Goal: Task Accomplishment & Management: Manage account settings

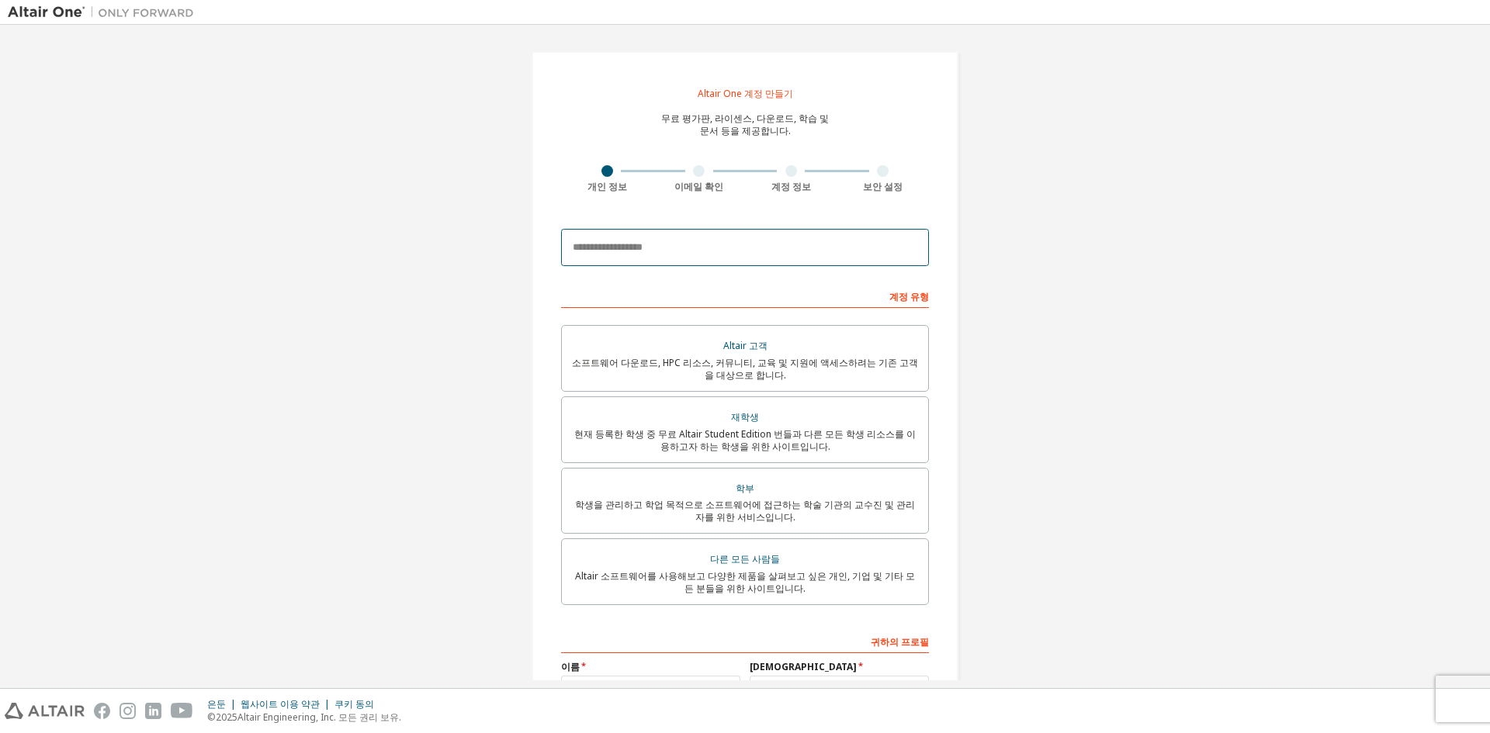
click at [706, 251] on input "email" at bounding box center [745, 247] width 368 height 37
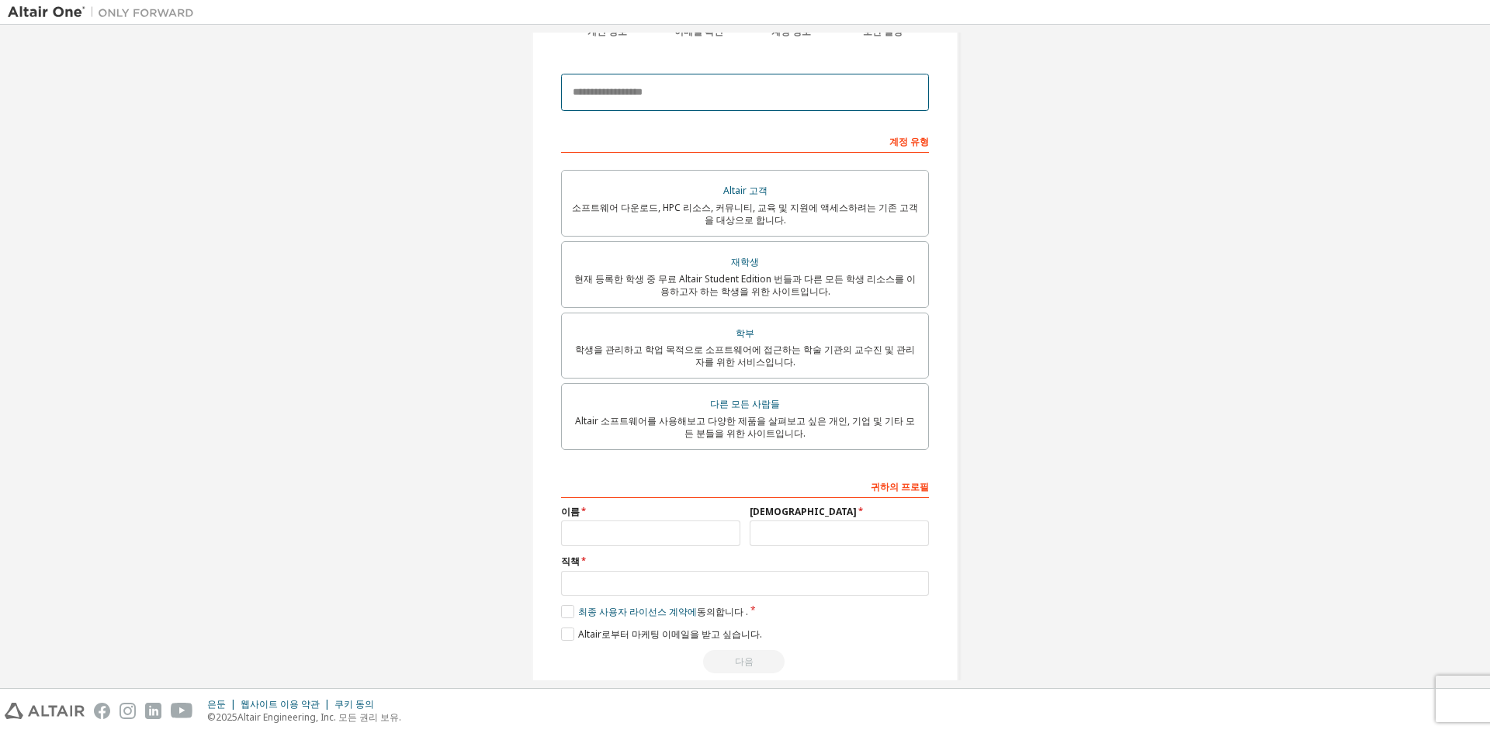
scroll to position [178, 0]
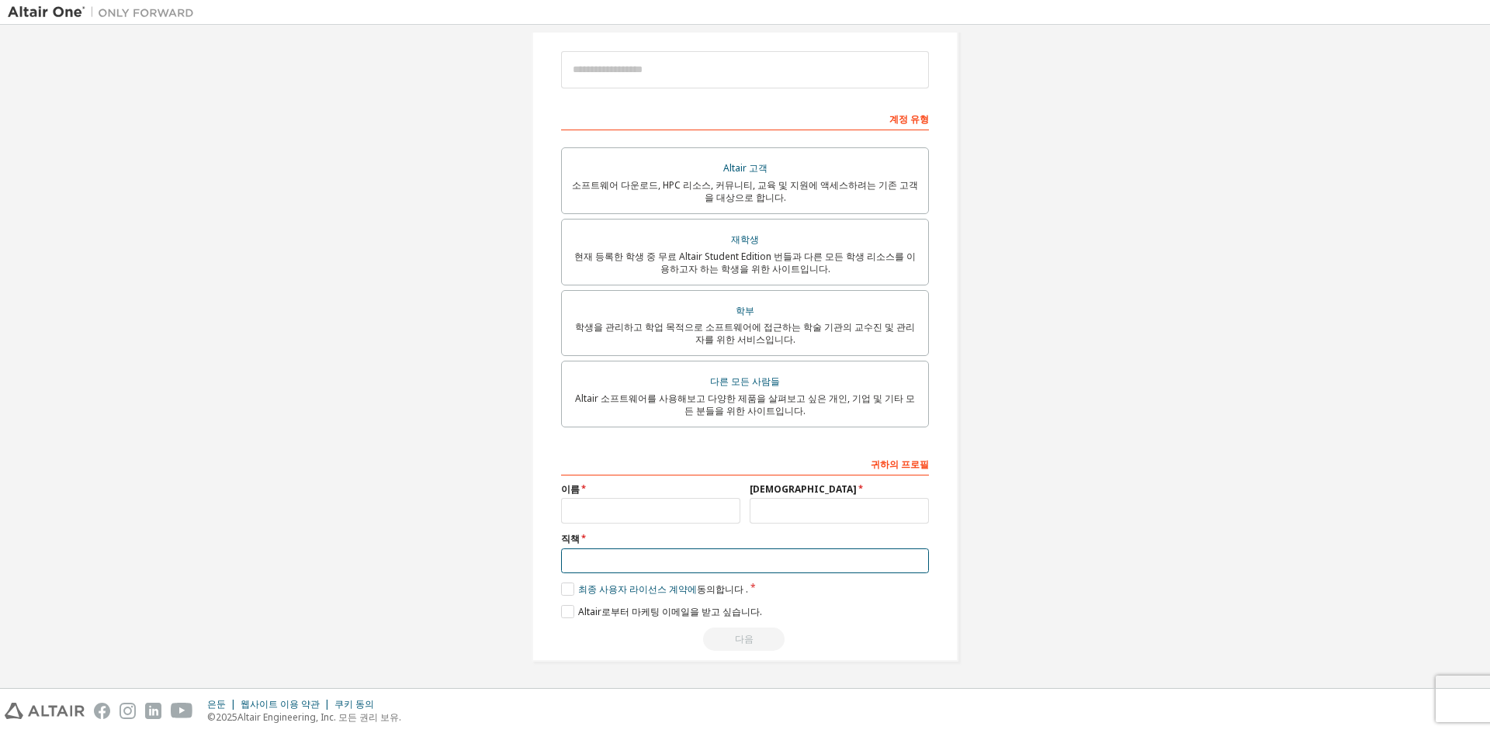
click at [650, 567] on input "text" at bounding box center [745, 562] width 368 height 26
click at [1357, 466] on div "Altair One 계정 만들기 무료 평가판, 라이센스, 다운로드, 학습 및 문서 등을 제공합니다. 개인 정보 이메일 확인 계정 정보 보안 설…" at bounding box center [745, 268] width 1474 height 826
click at [723, 69] on input "email" at bounding box center [745, 69] width 368 height 37
click at [660, 71] on input "**********" at bounding box center [745, 69] width 368 height 37
drag, startPoint x: 660, startPoint y: 71, endPoint x: 553, endPoint y: 71, distance: 107.1
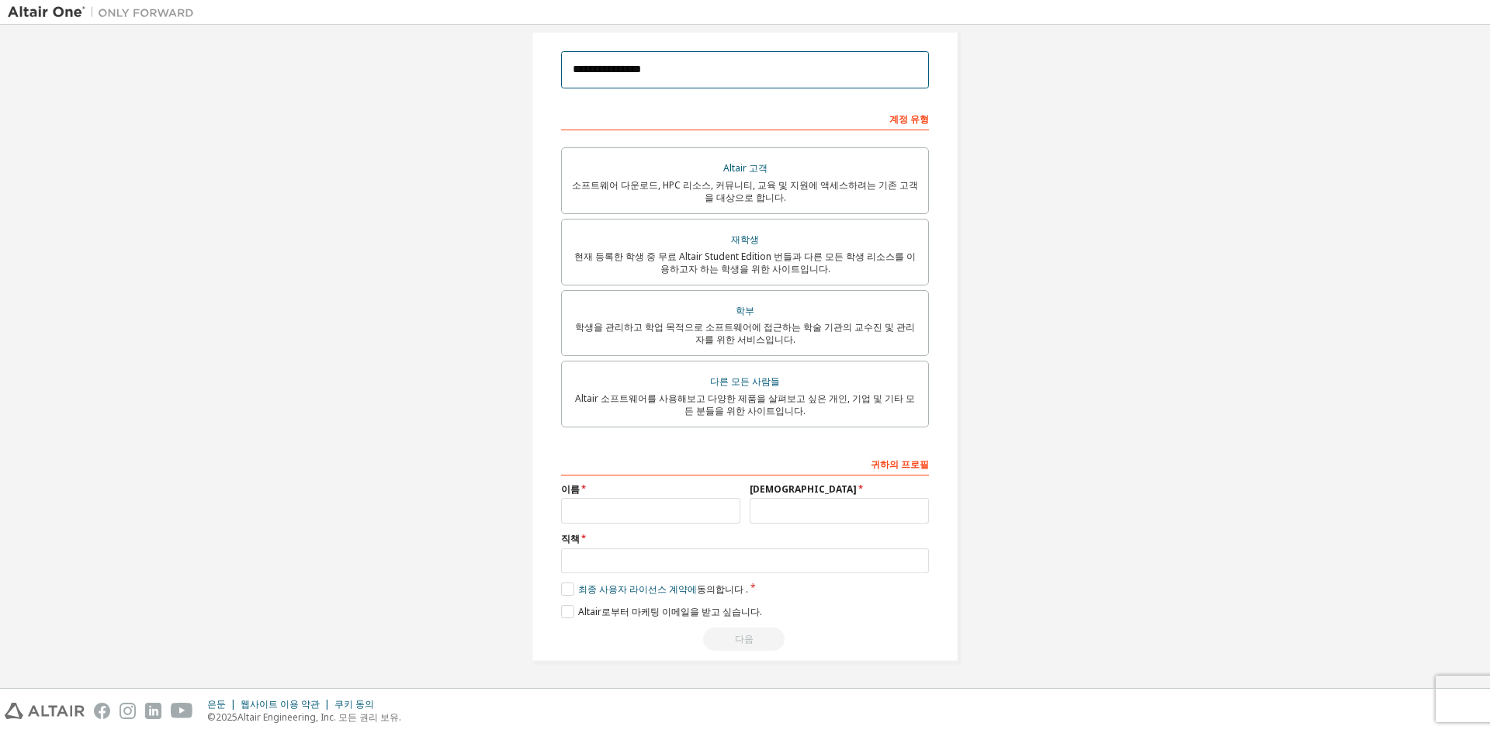
click at [553, 71] on div "**********" at bounding box center [745, 268] width 427 height 788
paste input "**"
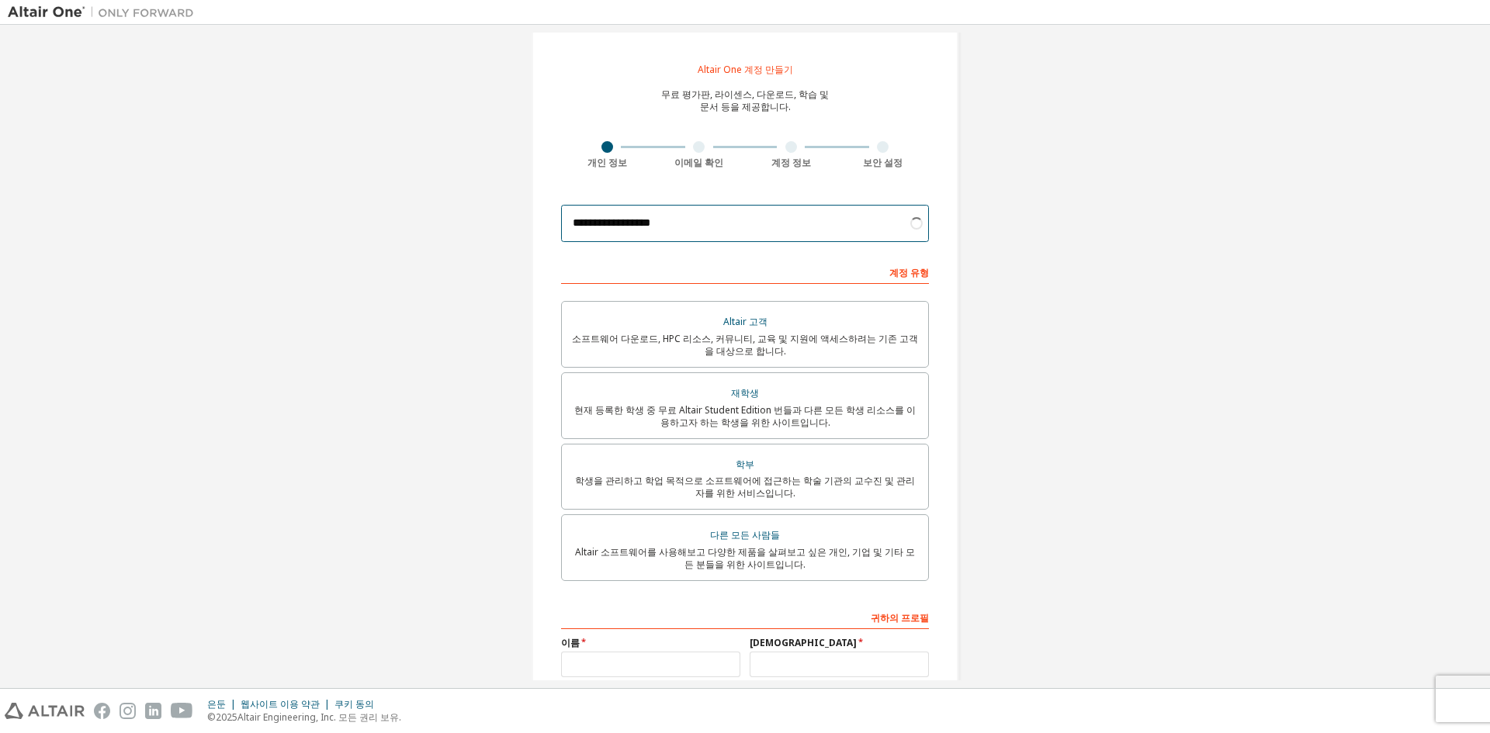
scroll to position [23, 0]
click at [864, 230] on input "**********" at bounding box center [745, 224] width 368 height 37
type input "**********"
click at [937, 230] on div "**********" at bounding box center [745, 423] width 427 height 788
click at [854, 414] on font "현재 등록한 학생 중 무료 Altair Student Edition 번들과 다른 모든 학생 리소스를 이용하고자 하는 학생을 위한 사이트입니다." at bounding box center [744, 418] width 341 height 26
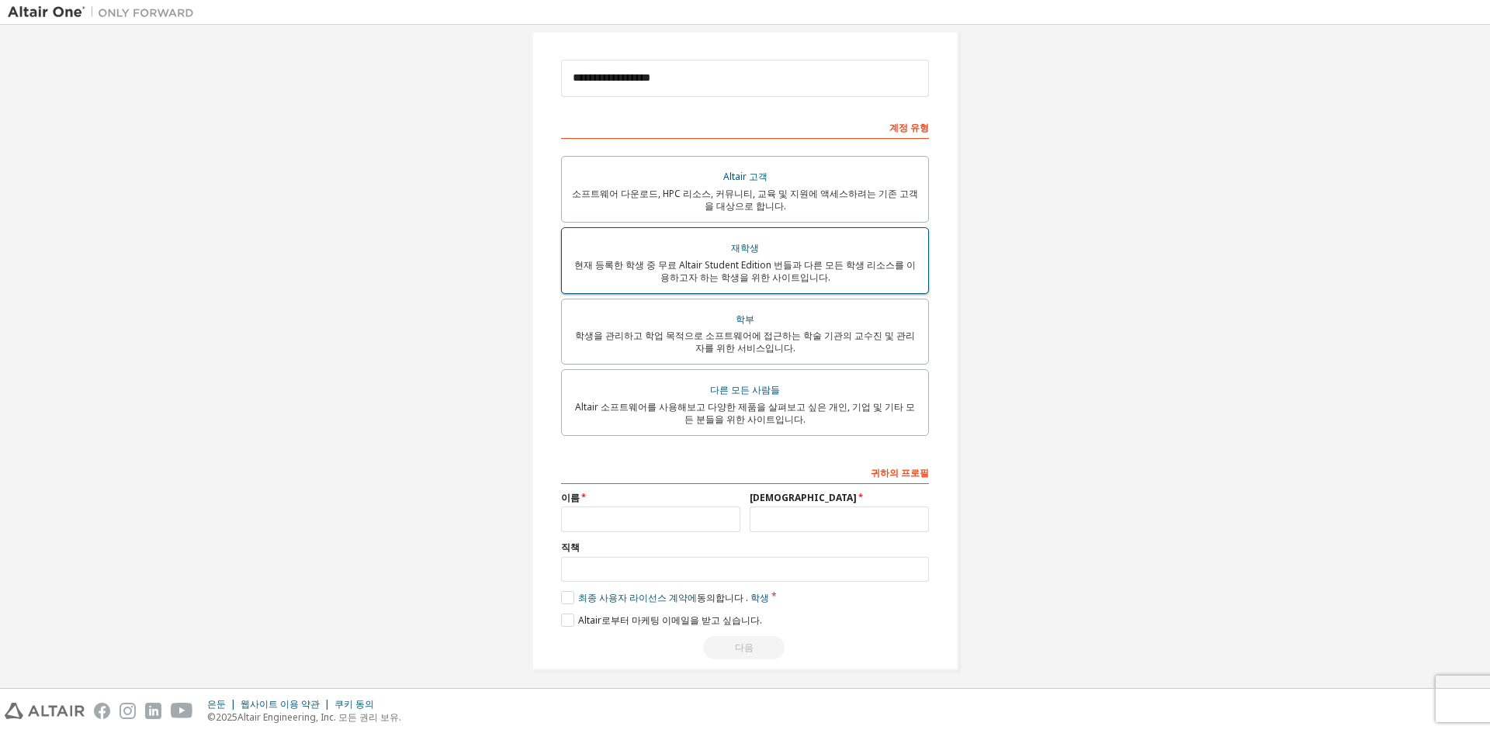
scroll to position [178, 0]
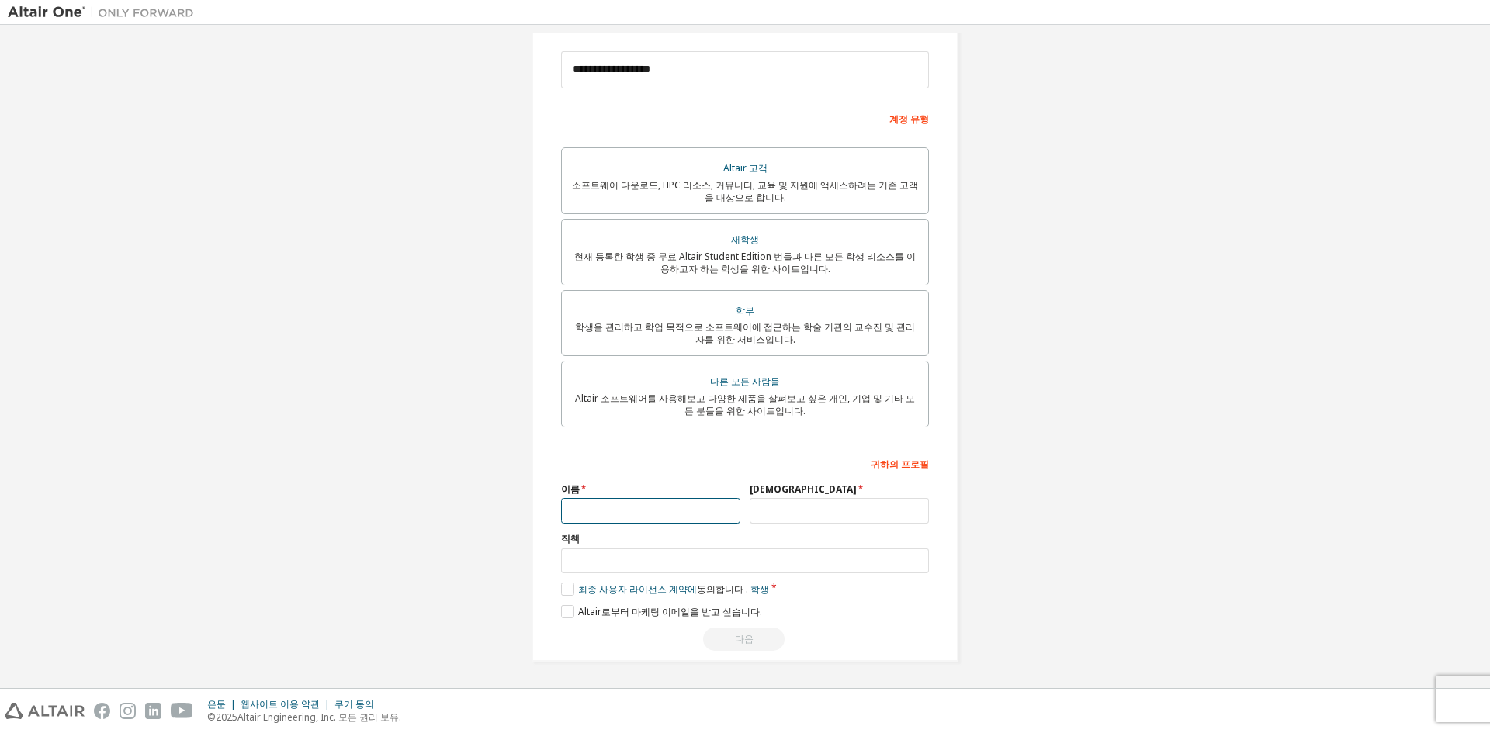
click at [711, 508] on input "text" at bounding box center [650, 511] width 179 height 26
type input "**"
type input "*"
click at [708, 560] on input "text" at bounding box center [745, 562] width 368 height 26
type input "*"
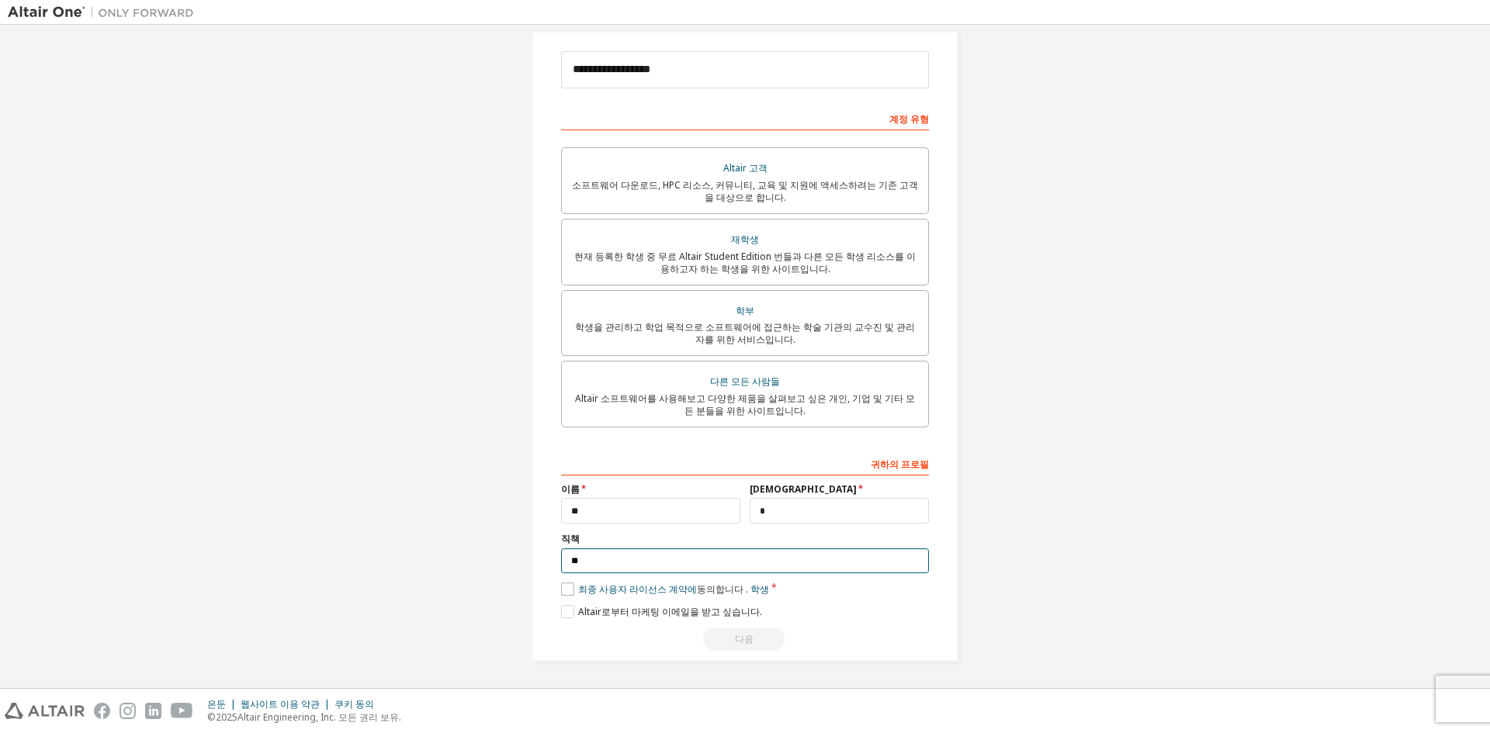
type input "**"
click at [573, 586] on label "최종 사용자 라이선스 계약에 동의합니다 . 학생" at bounding box center [665, 589] width 208 height 13
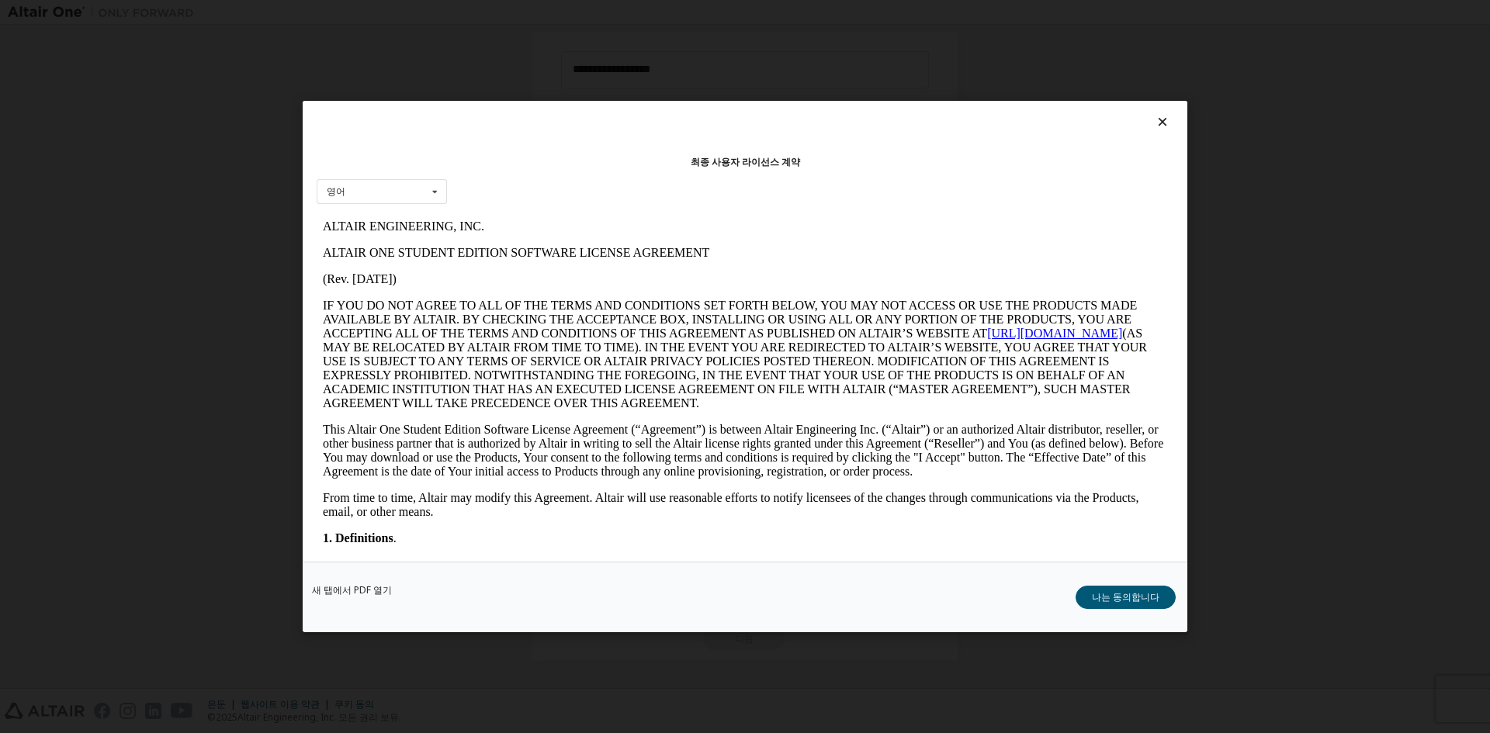
scroll to position [0, 0]
click at [1128, 600] on font "나는 동의합니다" at bounding box center [1126, 597] width 68 height 13
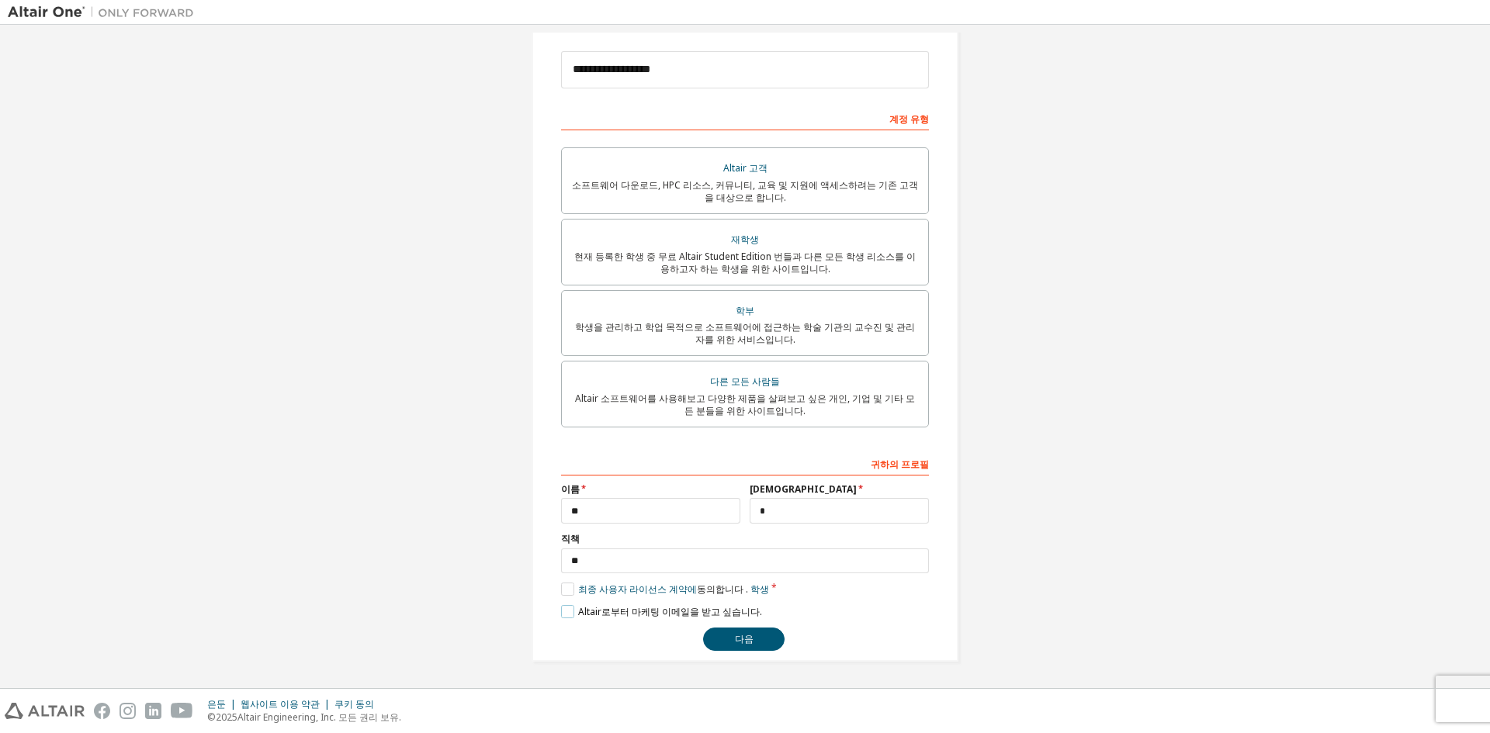
click at [567, 613] on label "Altair로부터 마케팅 이메일을 받고 싶습니다." at bounding box center [661, 611] width 201 height 13
click at [698, 637] on div "다음" at bounding box center [745, 639] width 368 height 23
click at [713, 641] on button "다음" at bounding box center [743, 639] width 81 height 23
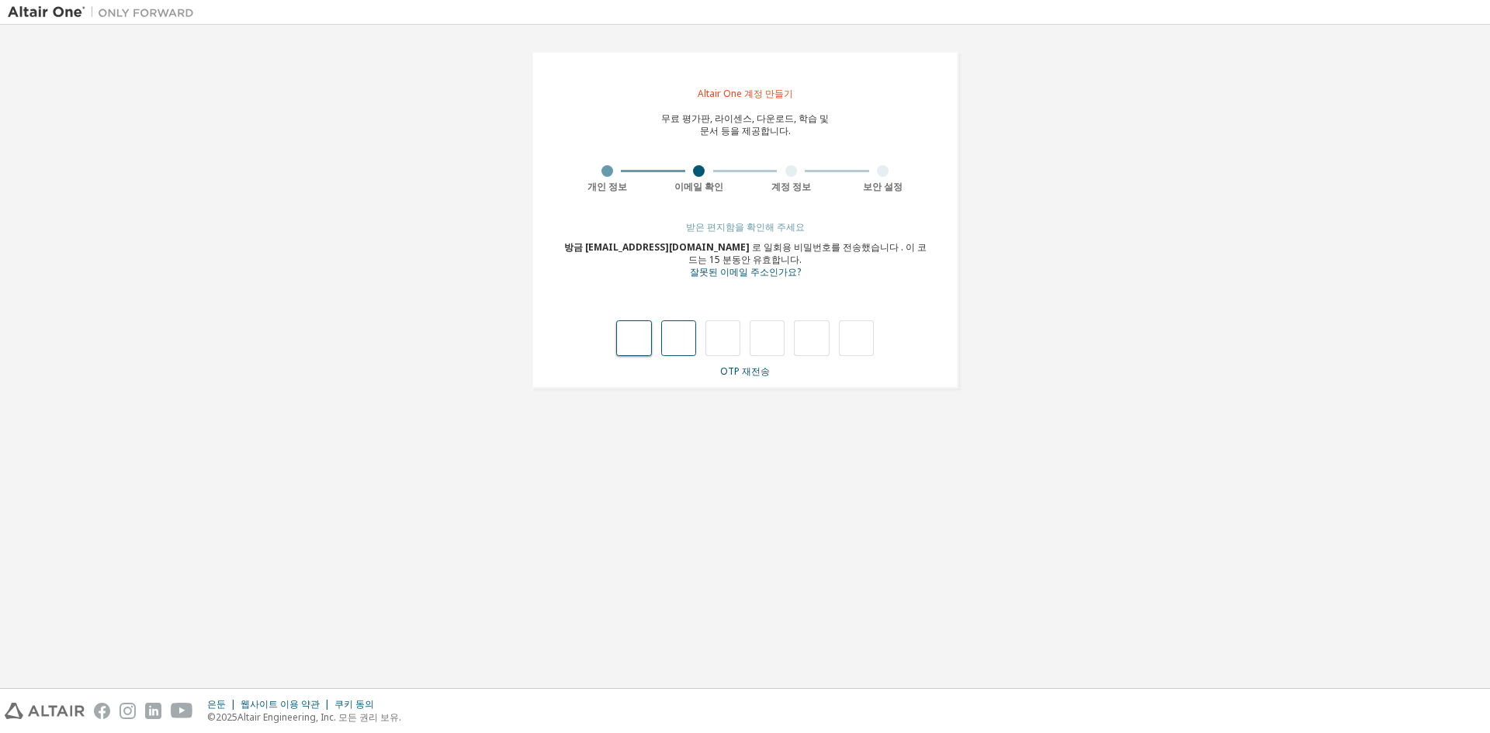
type input "*"
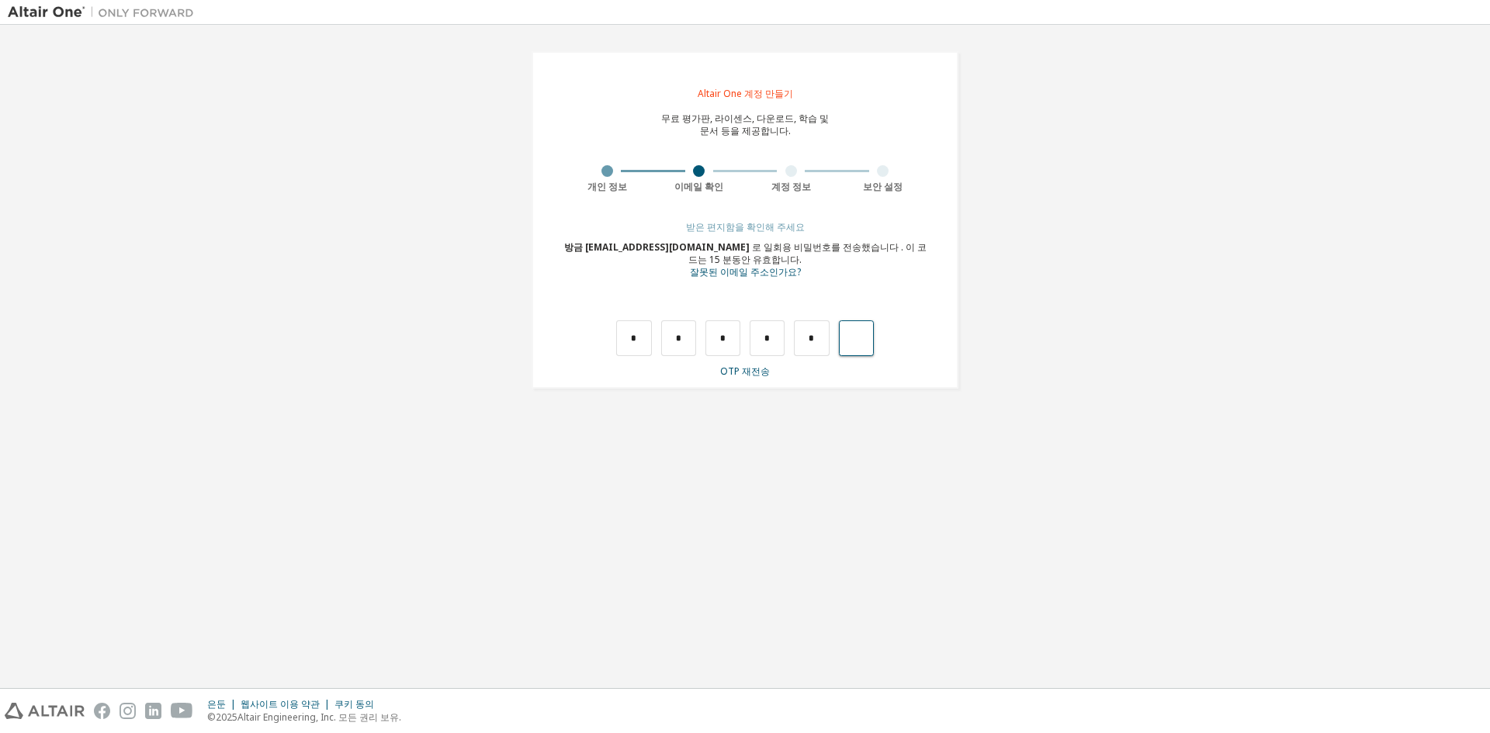
type input "*"
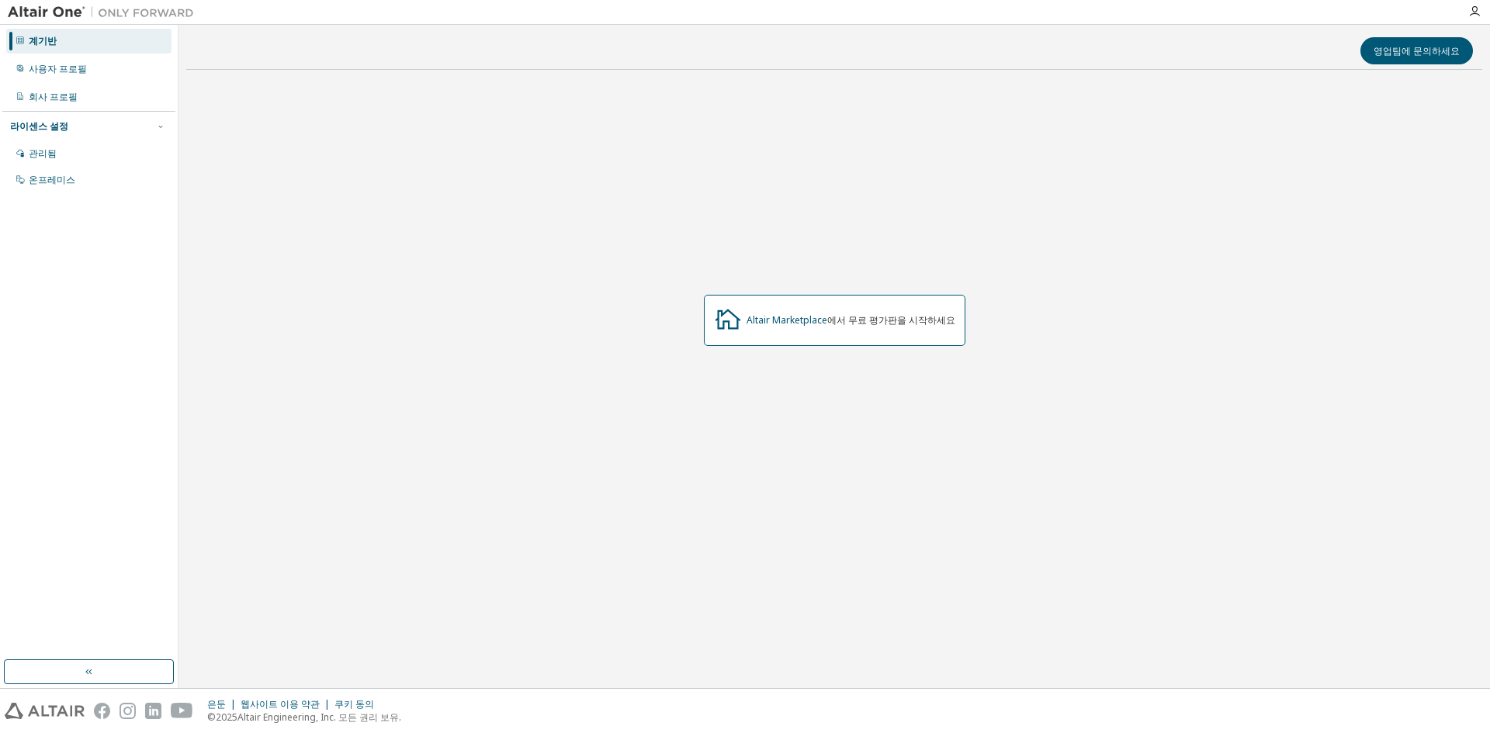
click at [111, 284] on div "계기반 사용자 프로필 회사 프로필 라이센스 설정 관리됨 온프레미스" at bounding box center [88, 342] width 173 height 631
click at [100, 133] on div "라이센스 설정" at bounding box center [89, 127] width 158 height 14
click at [95, 136] on div "라이센스 설정 관리됨 온프레미스" at bounding box center [88, 126] width 173 height 30
click at [91, 133] on div "라이센스 설정" at bounding box center [89, 127] width 158 height 14
click at [77, 152] on div "관리됨" at bounding box center [88, 153] width 165 height 25
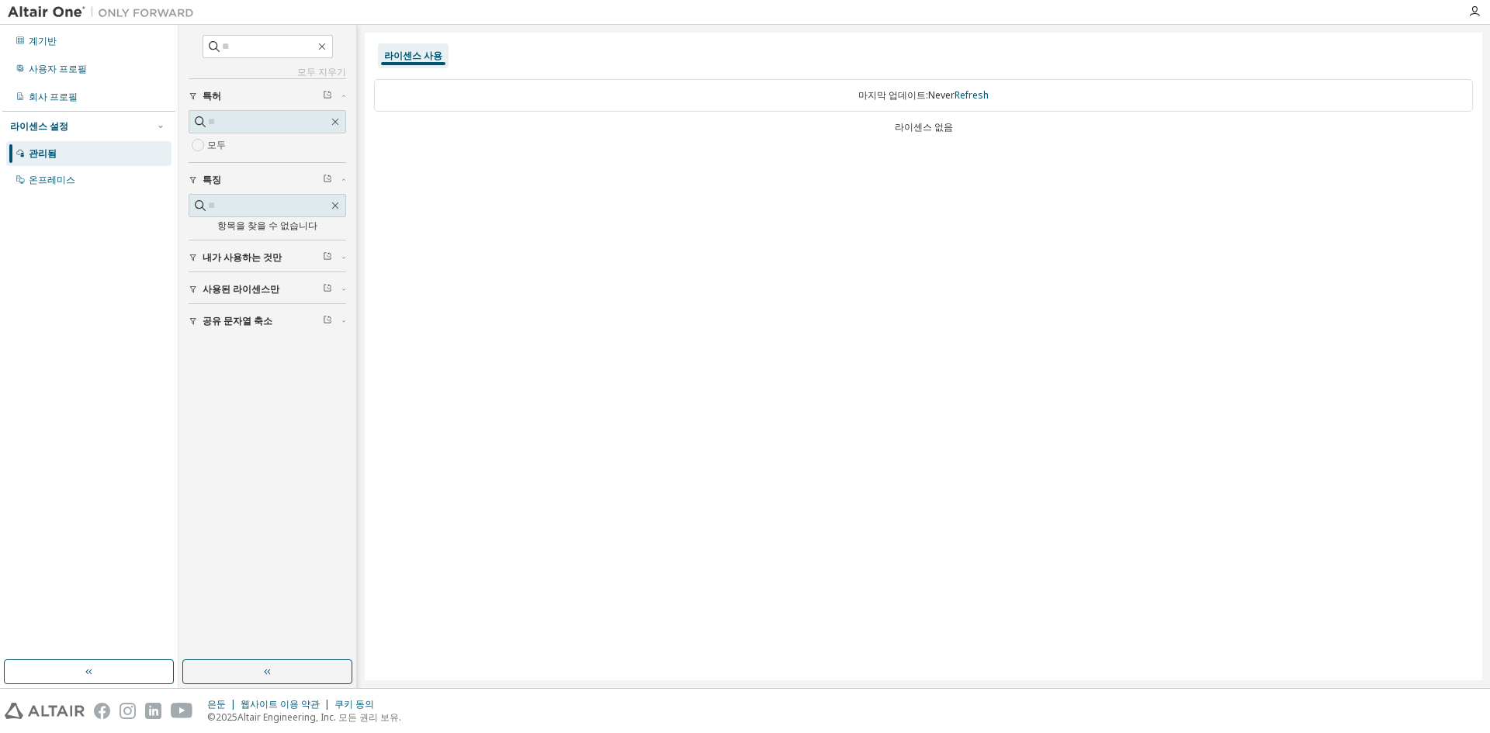
click at [933, 125] on font "라이센스 없음" at bounding box center [924, 126] width 58 height 13
click at [400, 53] on font "라이센스 사용" at bounding box center [413, 55] width 58 height 13
click at [231, 257] on font "내가 사용하는 것만" at bounding box center [242, 257] width 79 height 13
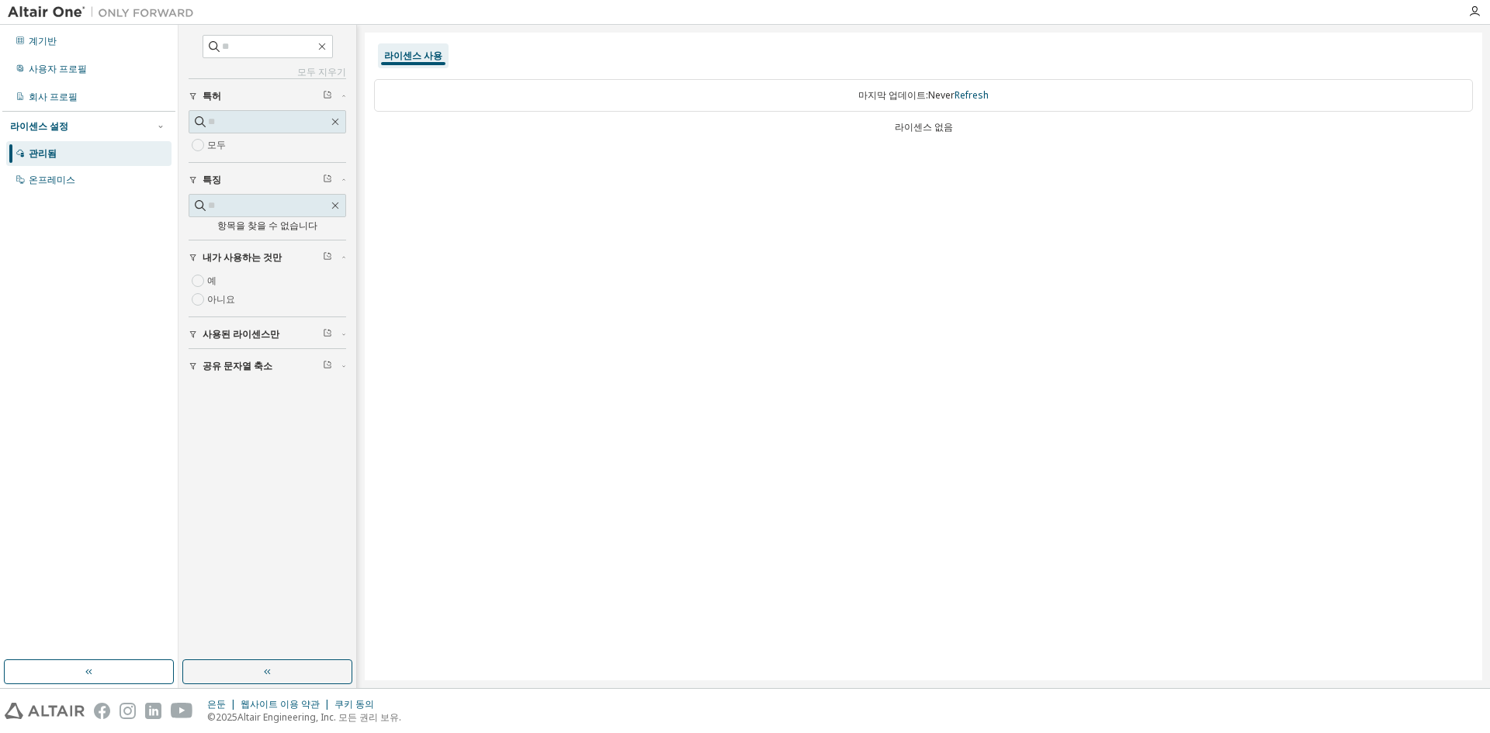
click at [546, 354] on div "라이센스 사용 마지막 업데이트: Never Refresh 라이센스 없음" at bounding box center [924, 357] width 1118 height 648
click at [271, 531] on div "모두 지우기 공유 문자열 축소 사용된 라이센스만 내가 사용하는 것만 예 아니요 특징 항목을 찾을 수 없습니다 특허 모두" at bounding box center [267, 342] width 173 height 631
click at [128, 665] on button "button" at bounding box center [89, 672] width 170 height 25
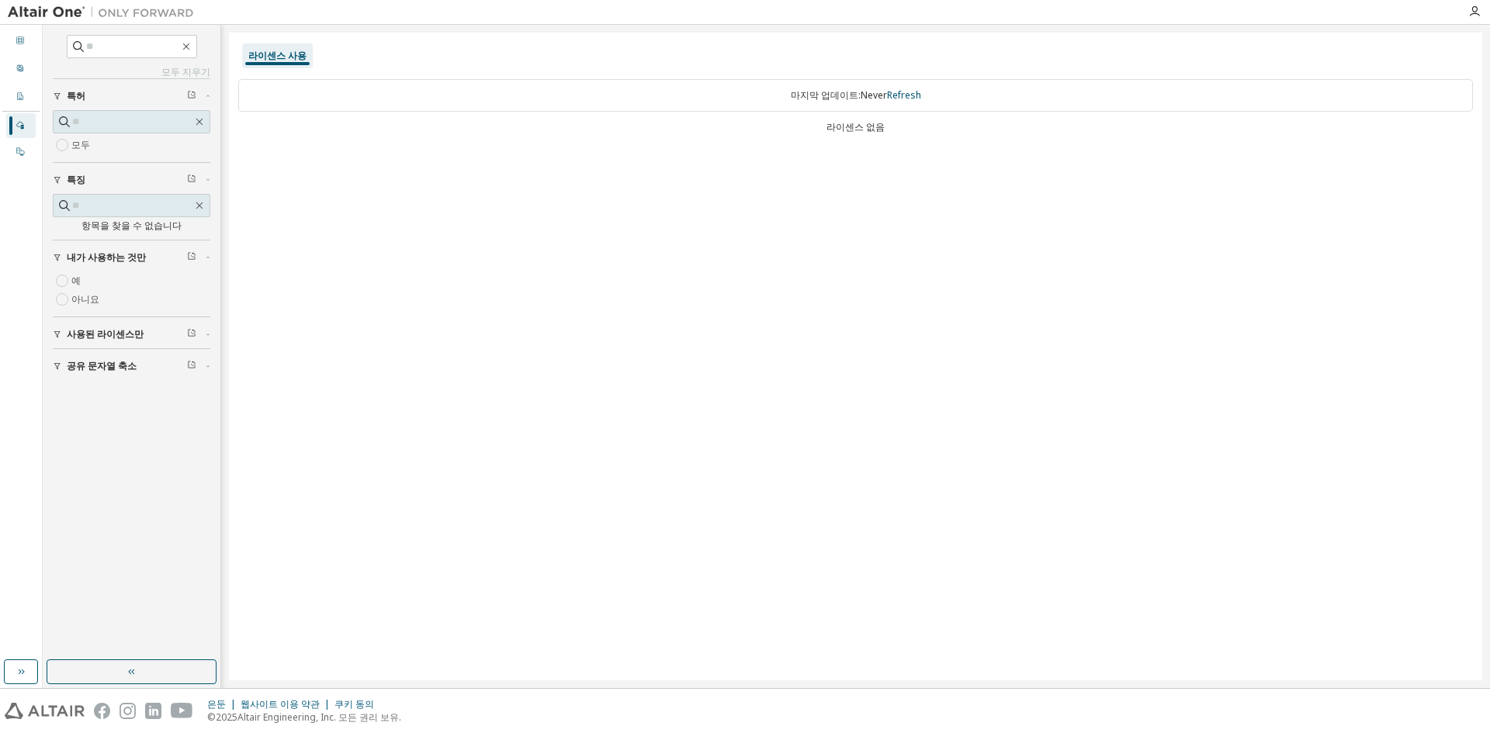
click at [118, 677] on button "button" at bounding box center [132, 672] width 170 height 25
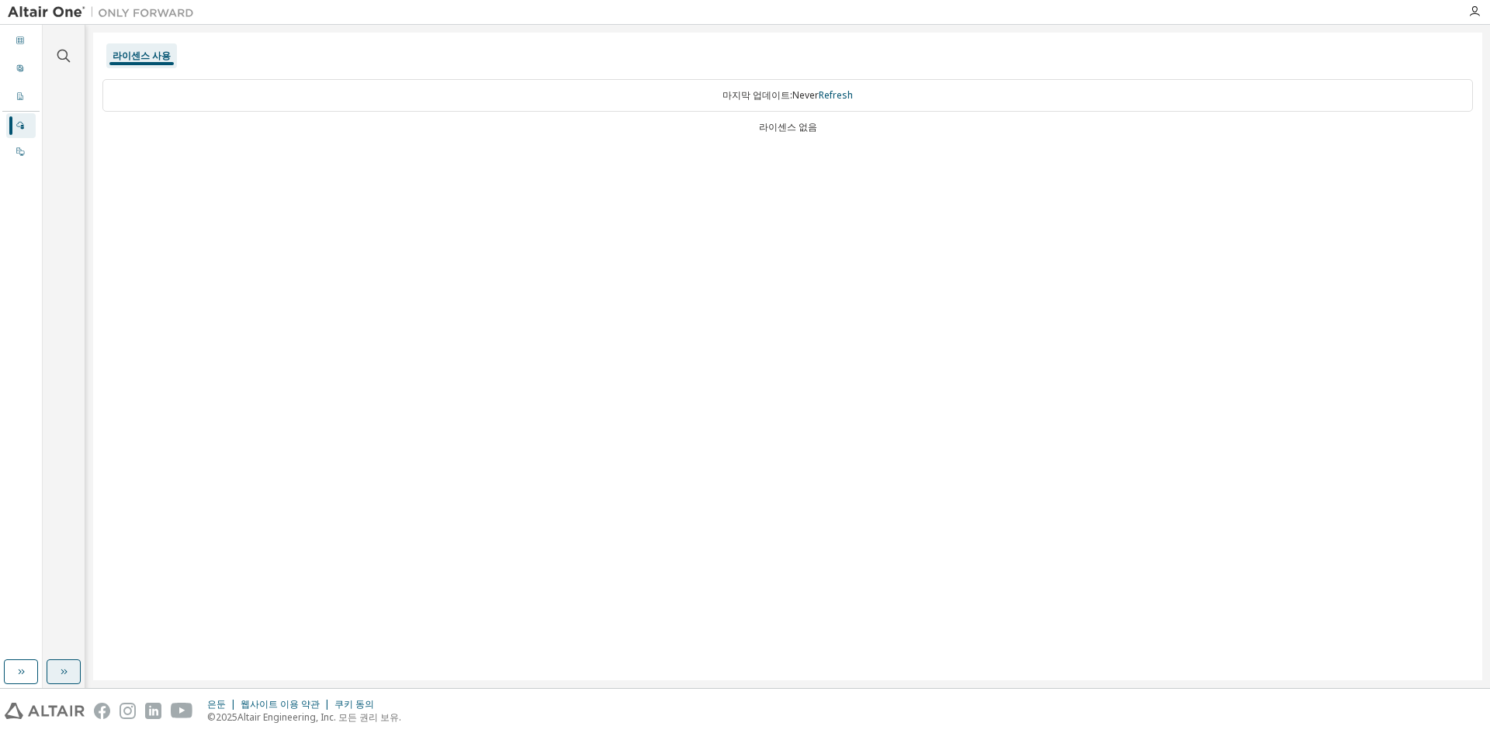
click at [59, 670] on icon "button" at bounding box center [63, 672] width 12 height 12
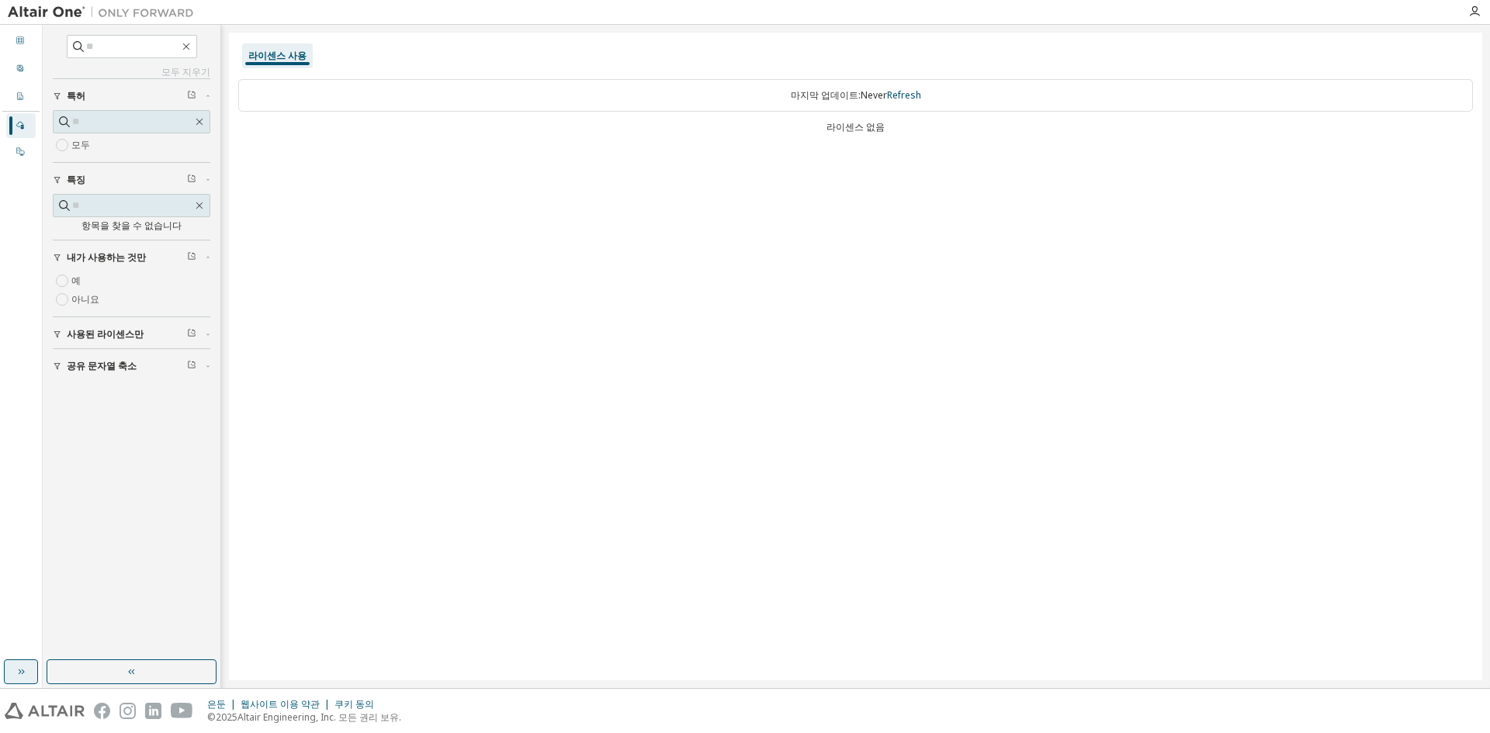
click at [33, 666] on button "button" at bounding box center [21, 672] width 34 height 25
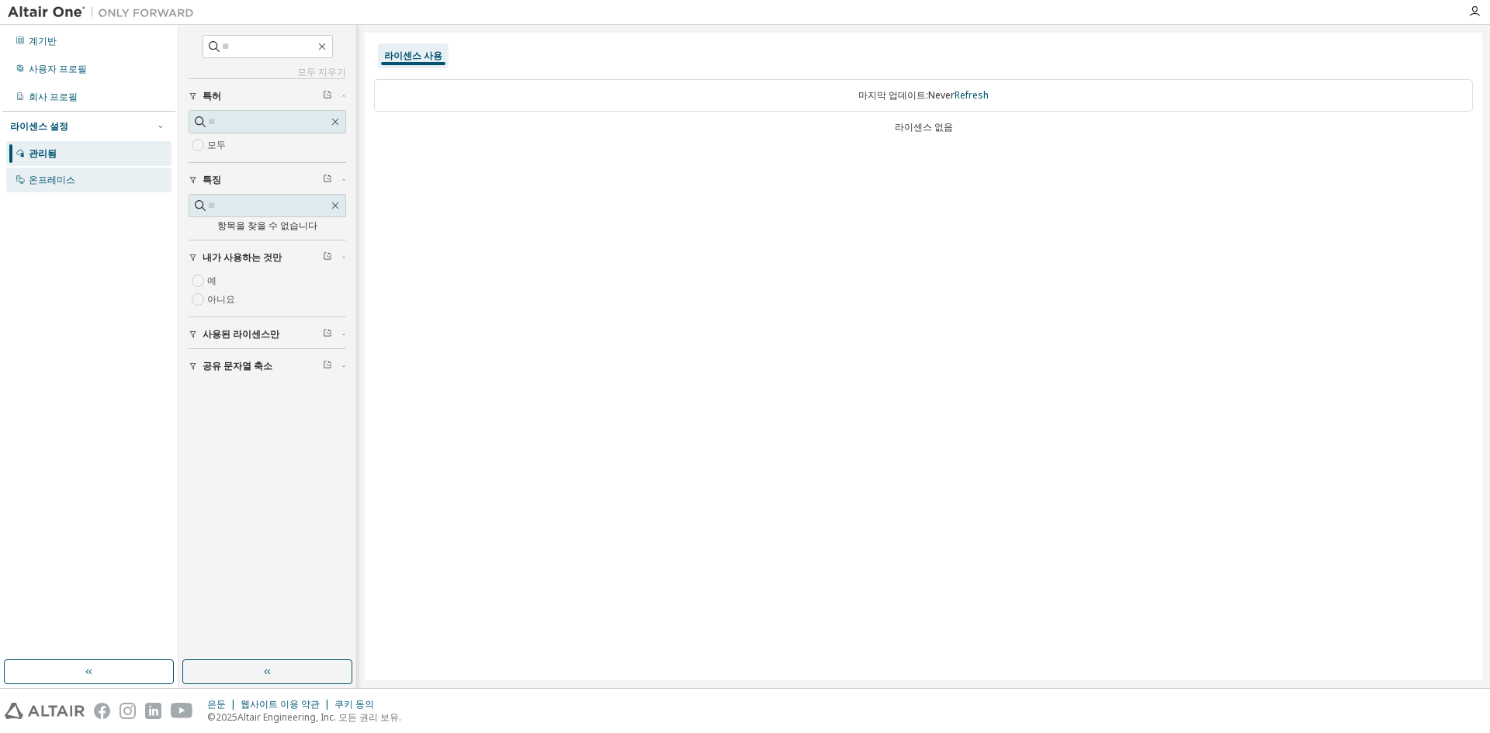
click at [78, 178] on div "온프레미스" at bounding box center [88, 180] width 165 height 25
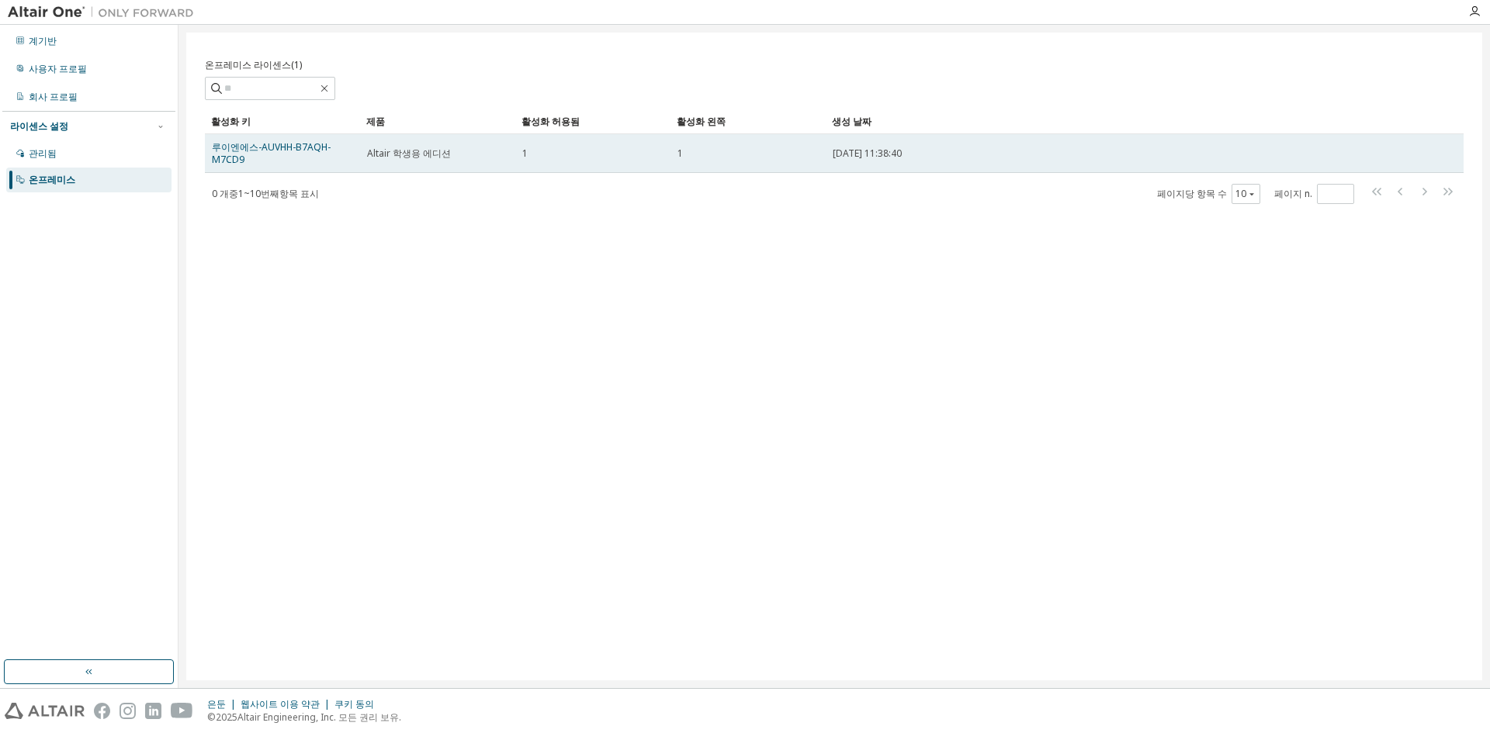
click at [436, 161] on td "Altair 학생용 에디션" at bounding box center [437, 153] width 155 height 39
click at [497, 162] on td "Altair 학생용 에디션" at bounding box center [437, 153] width 155 height 39
click at [498, 162] on td "Altair 학생용 에디션" at bounding box center [437, 153] width 155 height 39
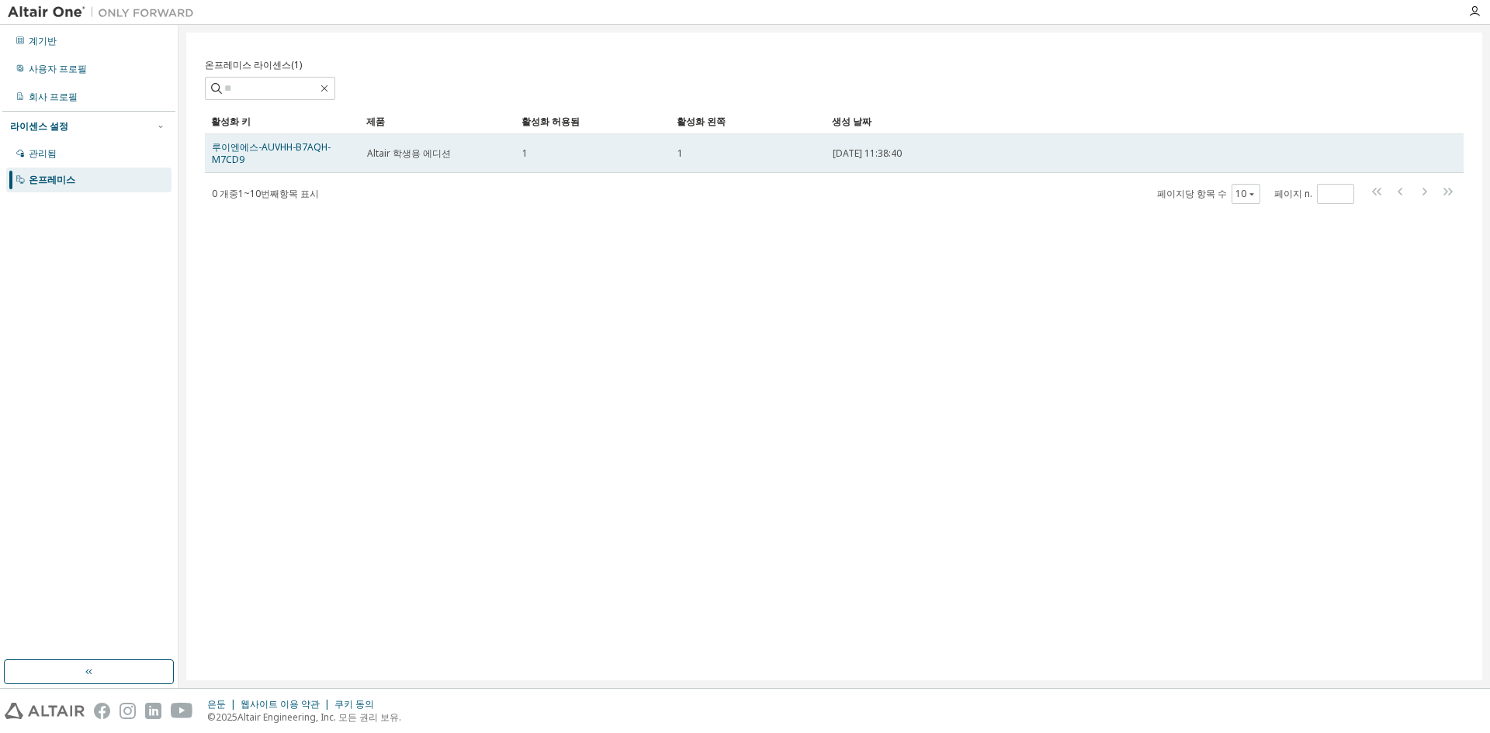
drag, startPoint x: 857, startPoint y: 168, endPoint x: 930, endPoint y: 157, distance: 73.9
click at [858, 168] on td "2025-09-08 11:38:40" at bounding box center [1114, 153] width 576 height 39
drag, startPoint x: 946, startPoint y: 154, endPoint x: 587, endPoint y: 171, distance: 358.9
click at [600, 169] on tr "루이엔에스-AUVHH-B7AQH-M7CD9 Altair 학생용 에디션 1 1 2025-09-08 11:38:40" at bounding box center [834, 153] width 1259 height 39
click at [557, 169] on td "1" at bounding box center [592, 153] width 155 height 39
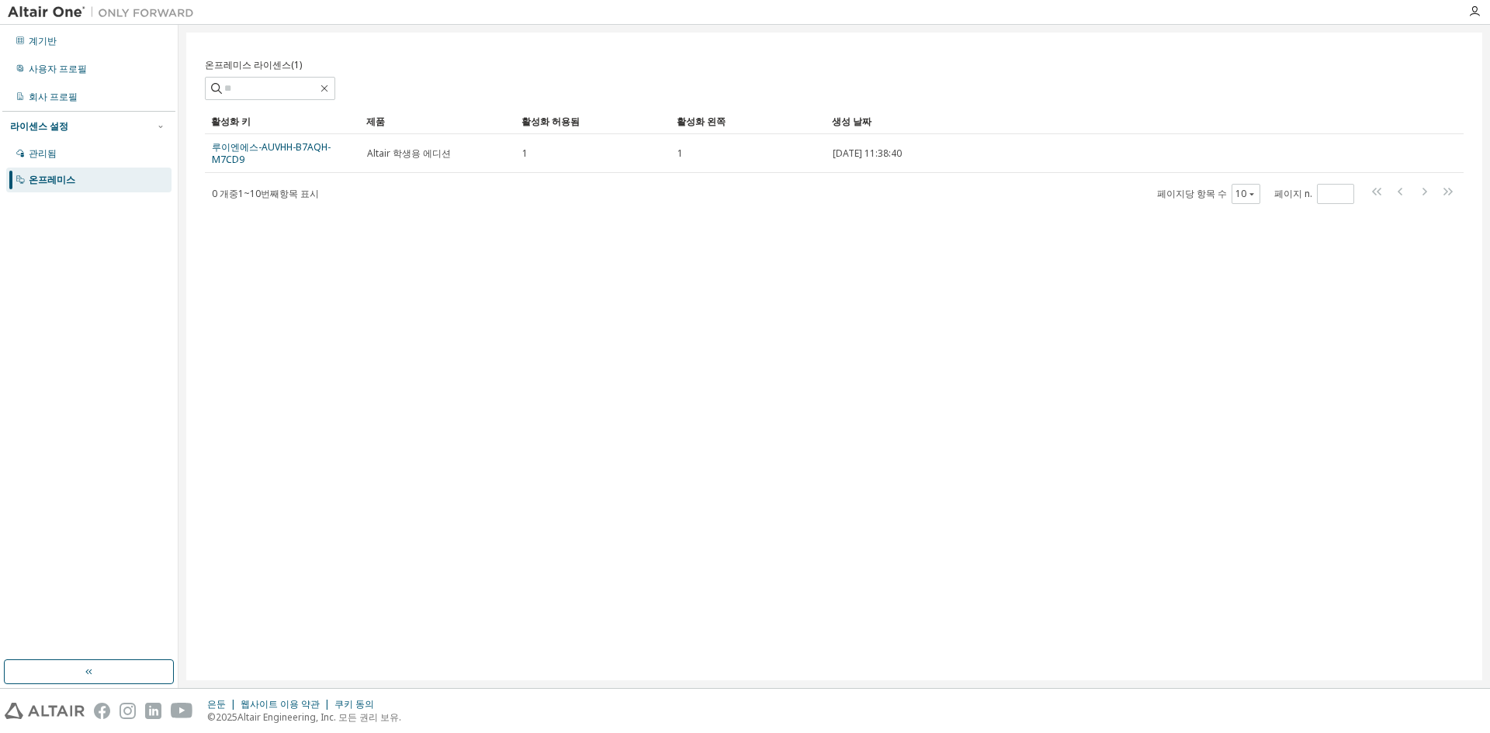
click at [536, 197] on div "0 개 중 1 ~ 10번째 항목 표시 페이지당 항목 수 10 페이지 n. *" at bounding box center [834, 193] width 1259 height 23
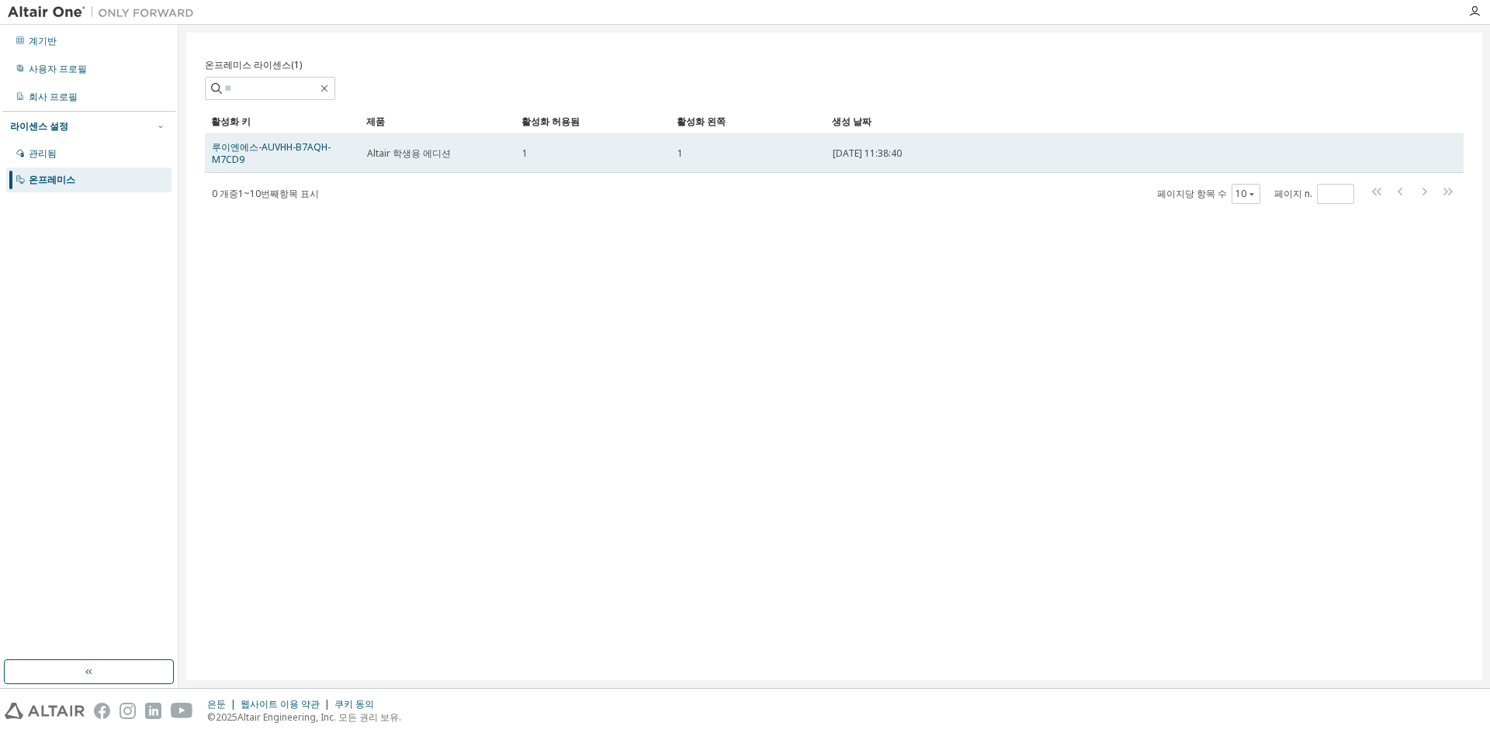
click at [658, 156] on div "1" at bounding box center [592, 153] width 141 height 12
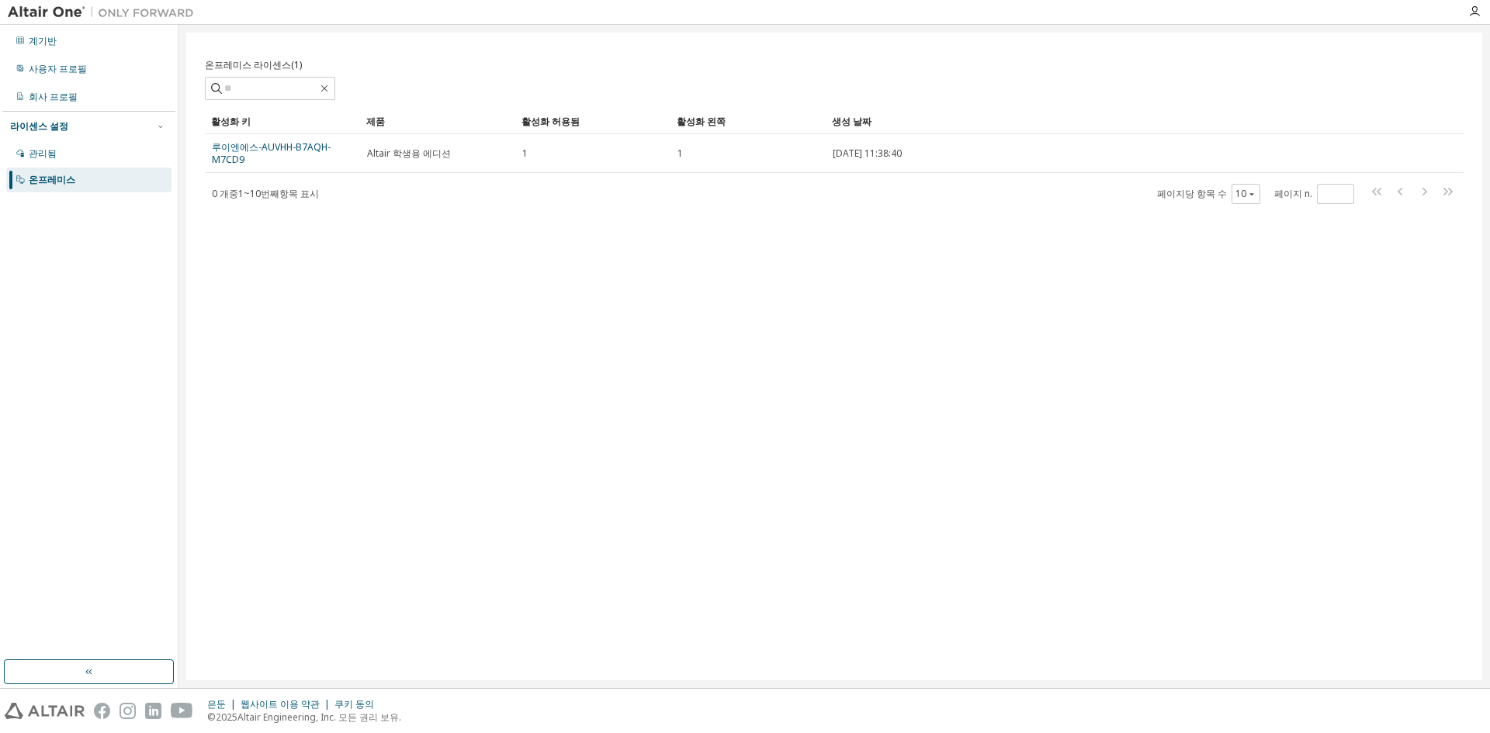
drag, startPoint x: 666, startPoint y: 223, endPoint x: 524, endPoint y: 280, distance: 153.2
click at [666, 224] on div "온프레미스 라이센스(1) 분명한 짐 구하다 다른 이름으로 저장 필드 연산자 값 필터 선택 피연산자 선택 기준 추가 찾다 활성화 키 제품 활성화…" at bounding box center [834, 357] width 1296 height 648
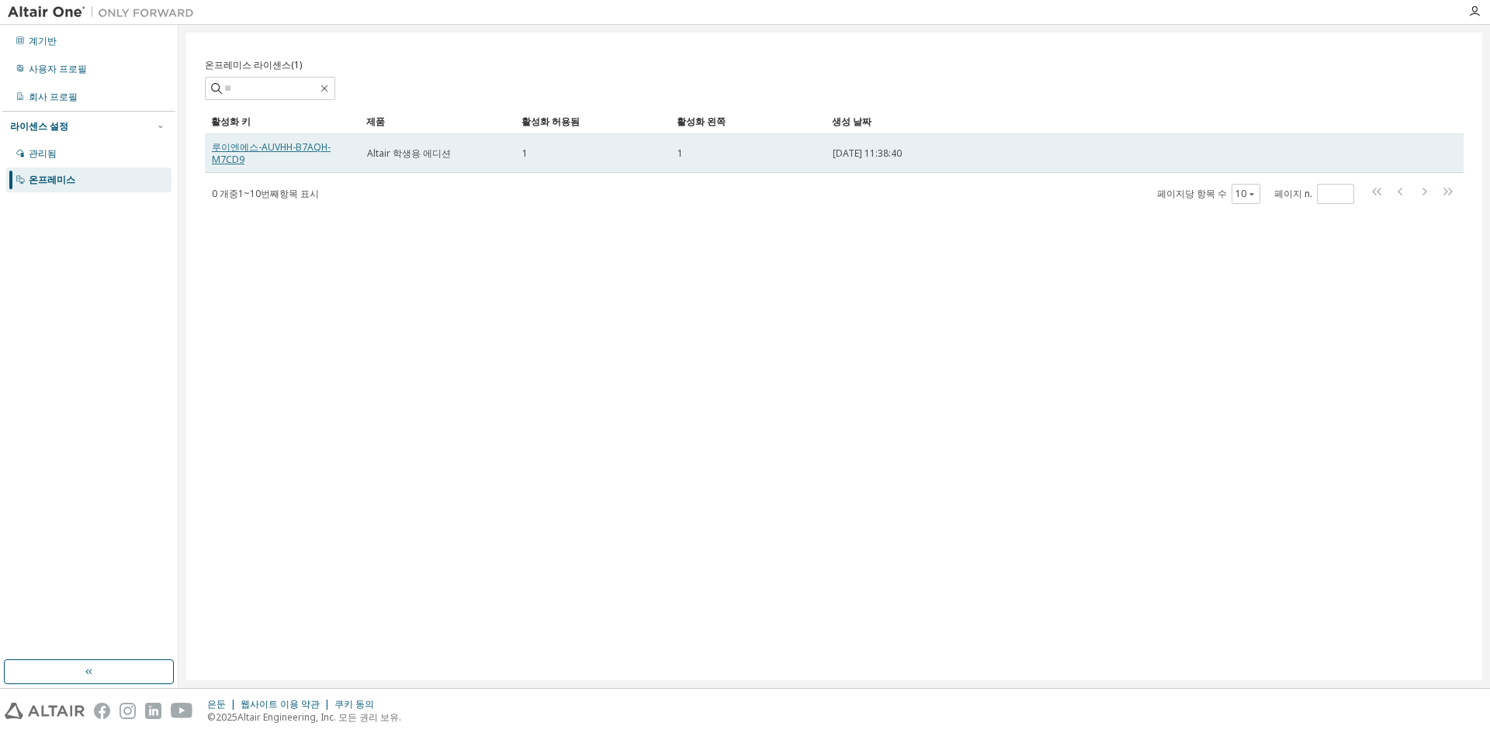
click at [300, 145] on font "루이엔에스-AUVHH-B7AQH-M7CD9" at bounding box center [271, 153] width 119 height 26
